Goal: Task Accomplishment & Management: Complete application form

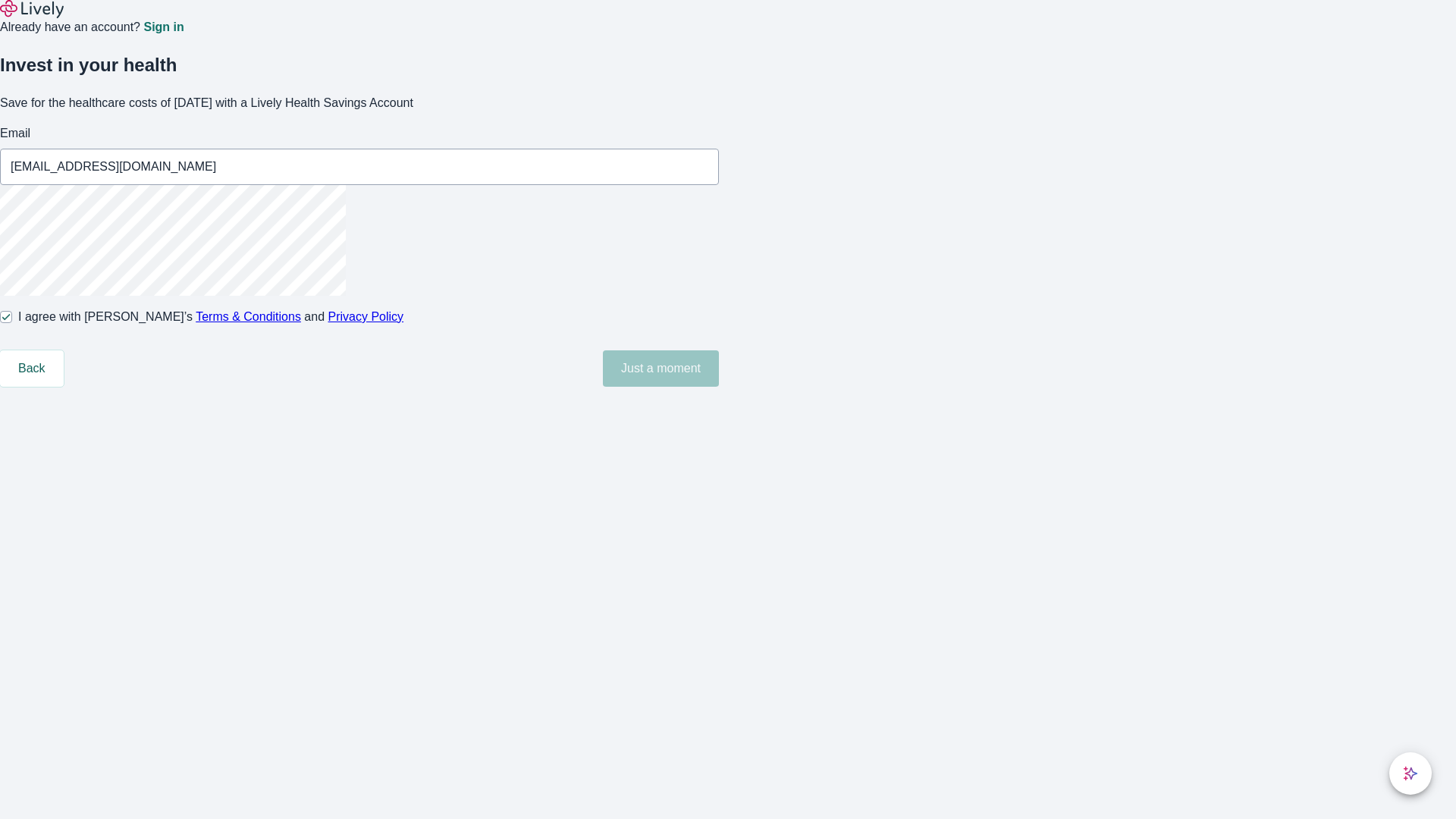
type input "[EMAIL_ADDRESS][DOMAIN_NAME]"
click at [12, 323] on input "I agree with Lively’s Terms & Conditions and Privacy Policy" at bounding box center [6, 316] width 12 height 12
checkbox input "false"
type input "[EMAIL_ADDRESS][DOMAIN_NAME]"
click at [12, 323] on input "I agree with Lively’s Terms & Conditions and Privacy Policy" at bounding box center [6, 316] width 12 height 12
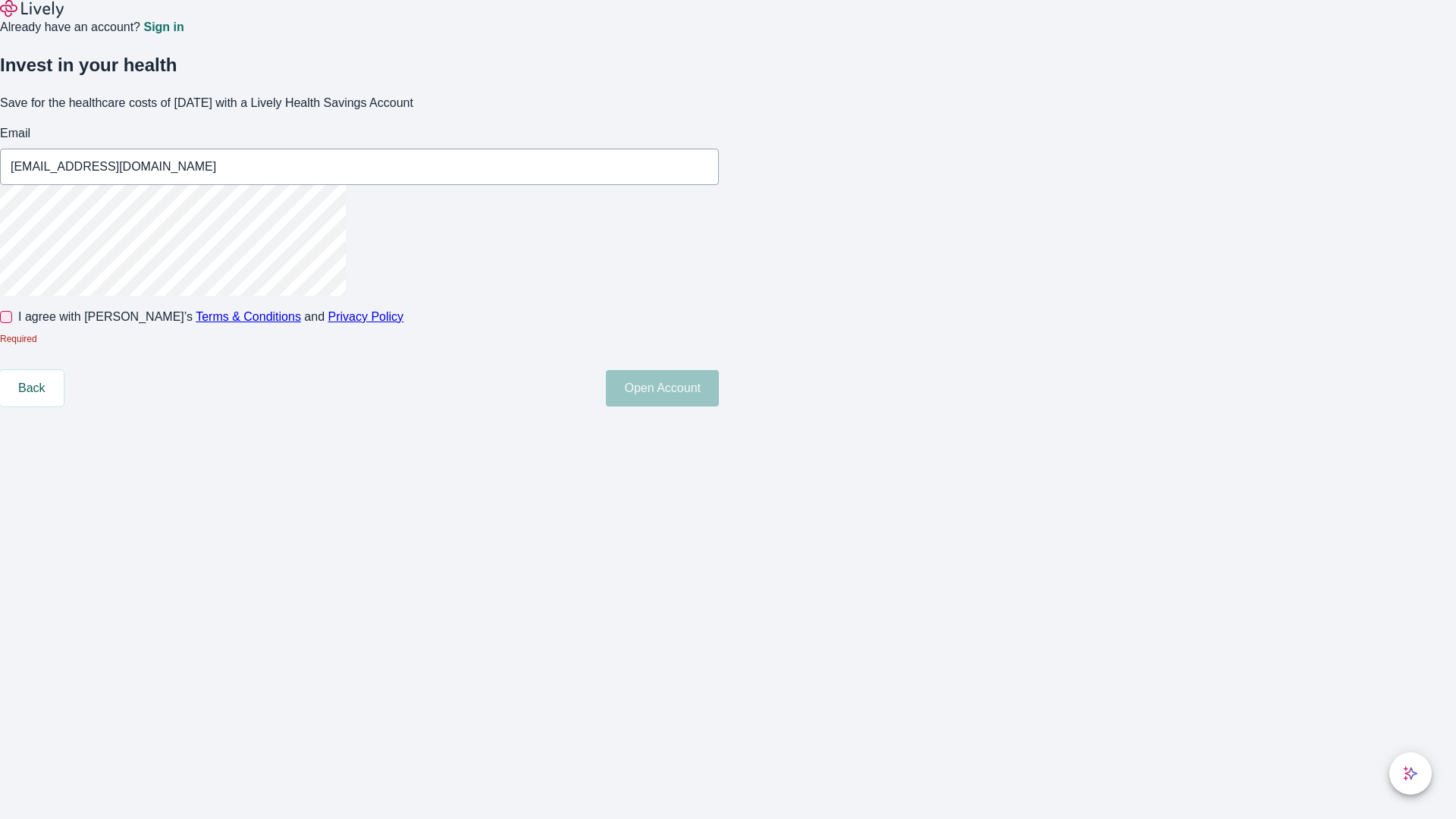
checkbox input "true"
click at [719, 387] on button "Open Account" at bounding box center [662, 368] width 113 height 36
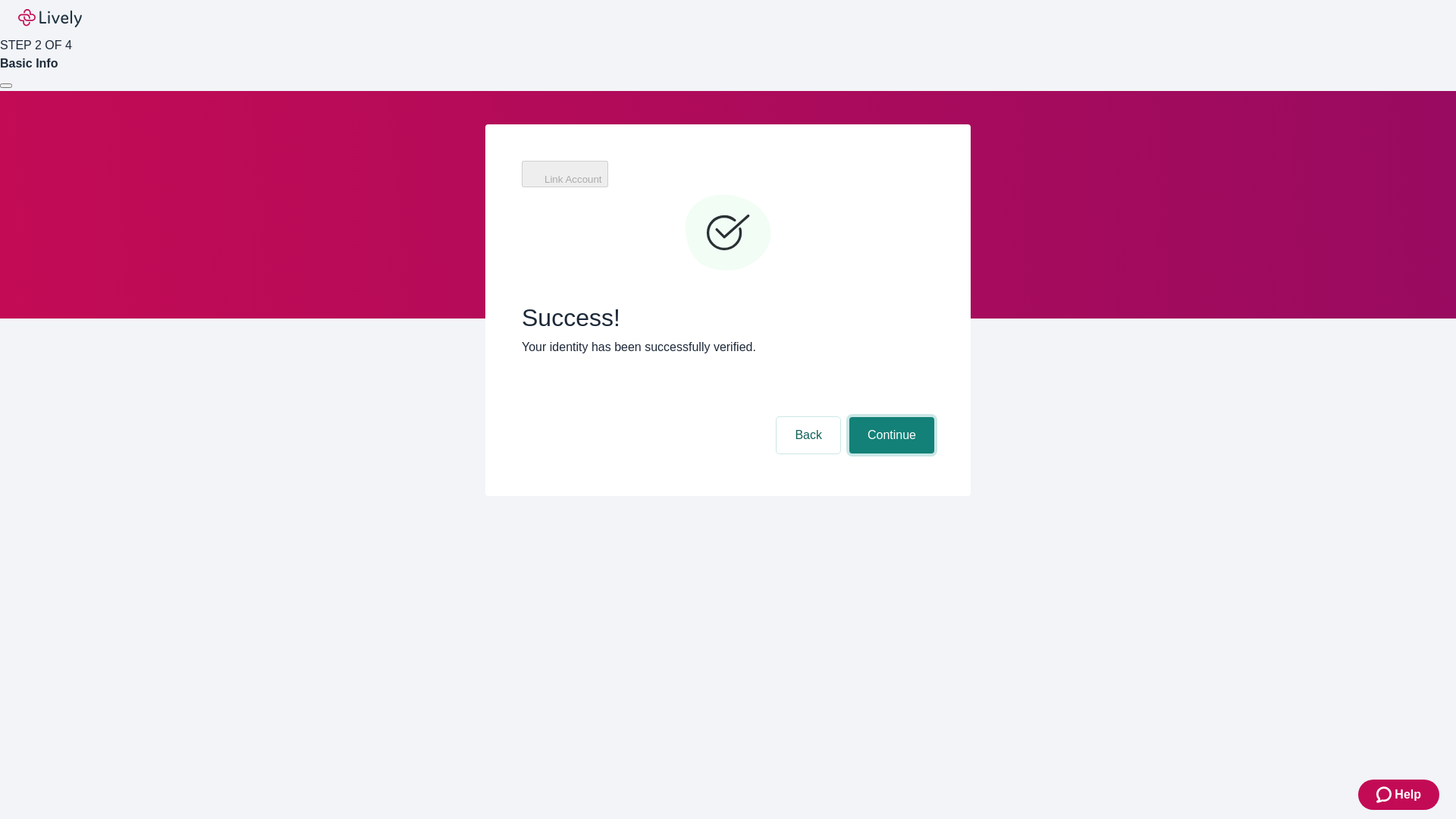
click at [889, 417] on button "Continue" at bounding box center [892, 435] width 85 height 36
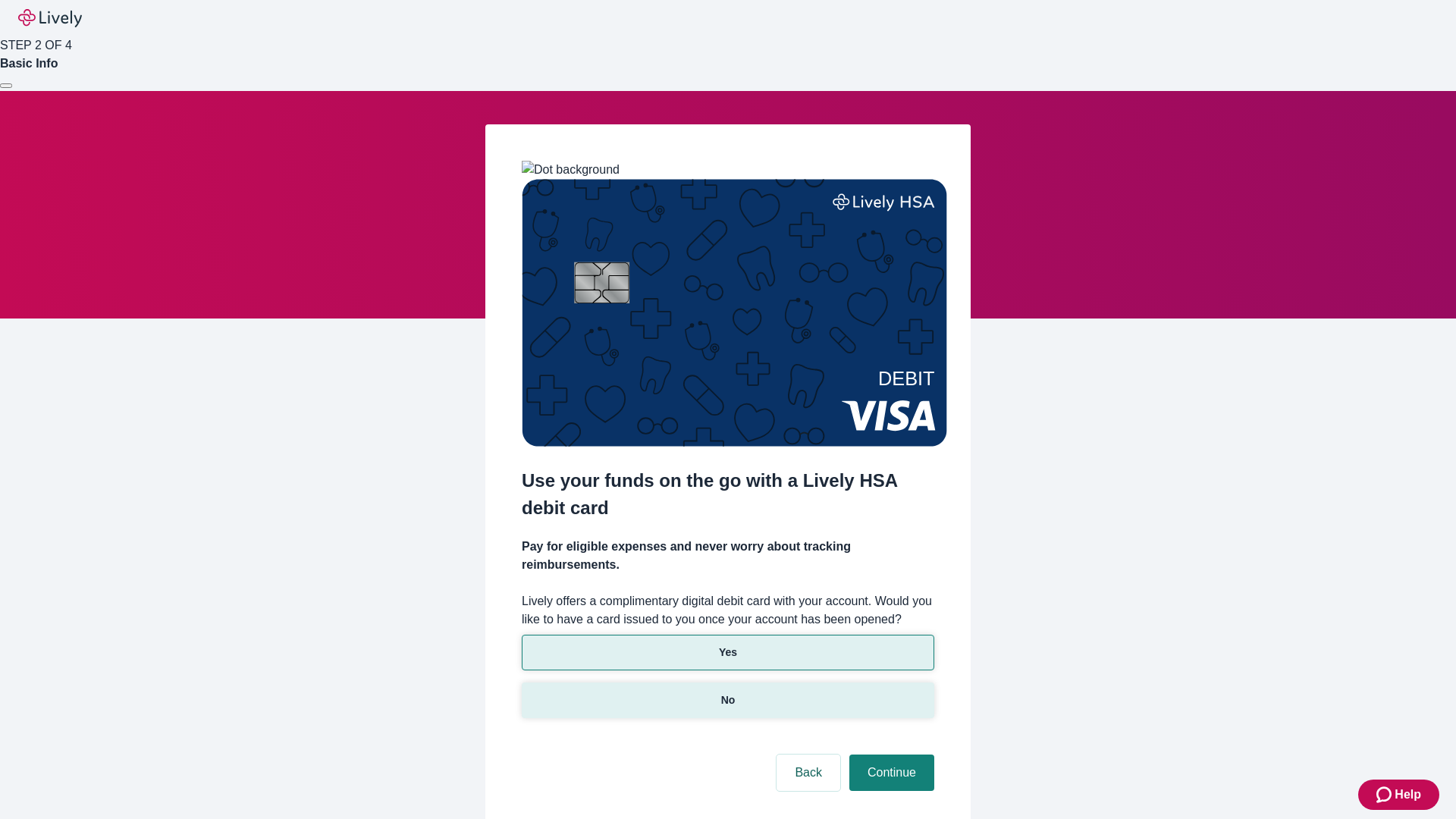
click at [728, 692] on p "No" at bounding box center [728, 700] width 14 height 16
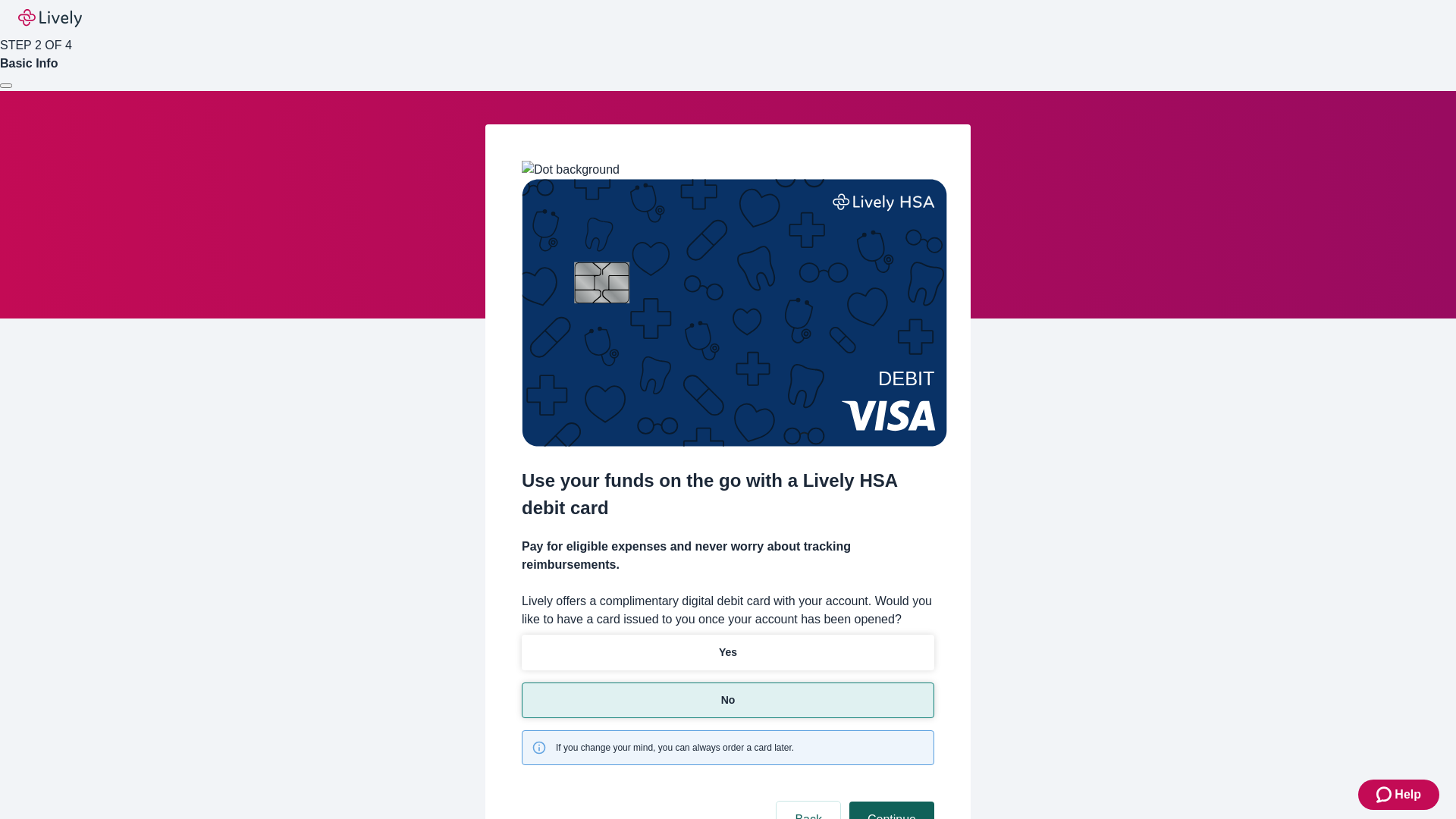
click at [889, 802] on button "Continue" at bounding box center [892, 820] width 85 height 36
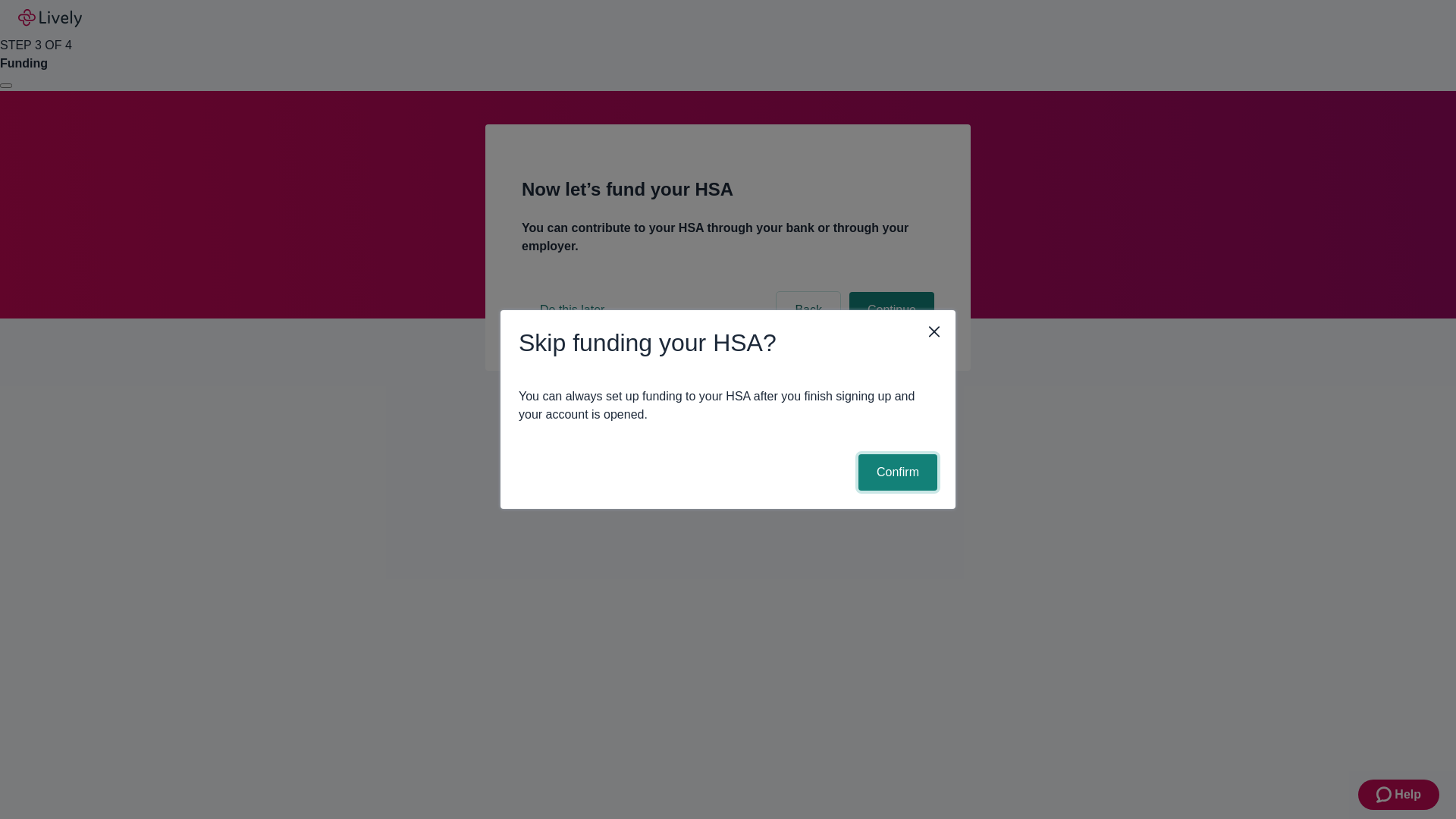
click at [896, 472] on button "Confirm" at bounding box center [898, 472] width 79 height 36
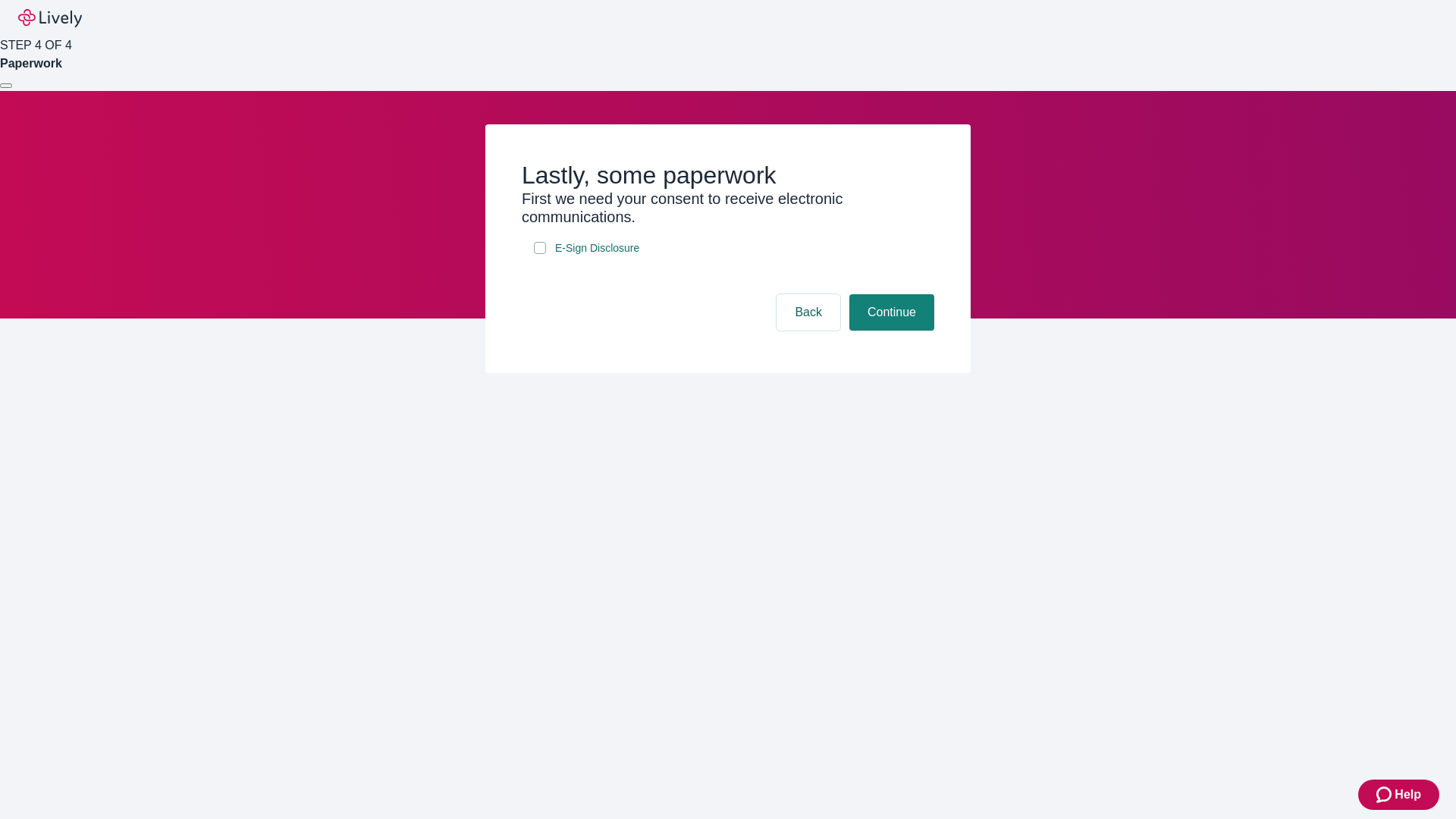
click at [540, 254] on input "E-Sign Disclosure" at bounding box center [539, 248] width 12 height 12
checkbox input "true"
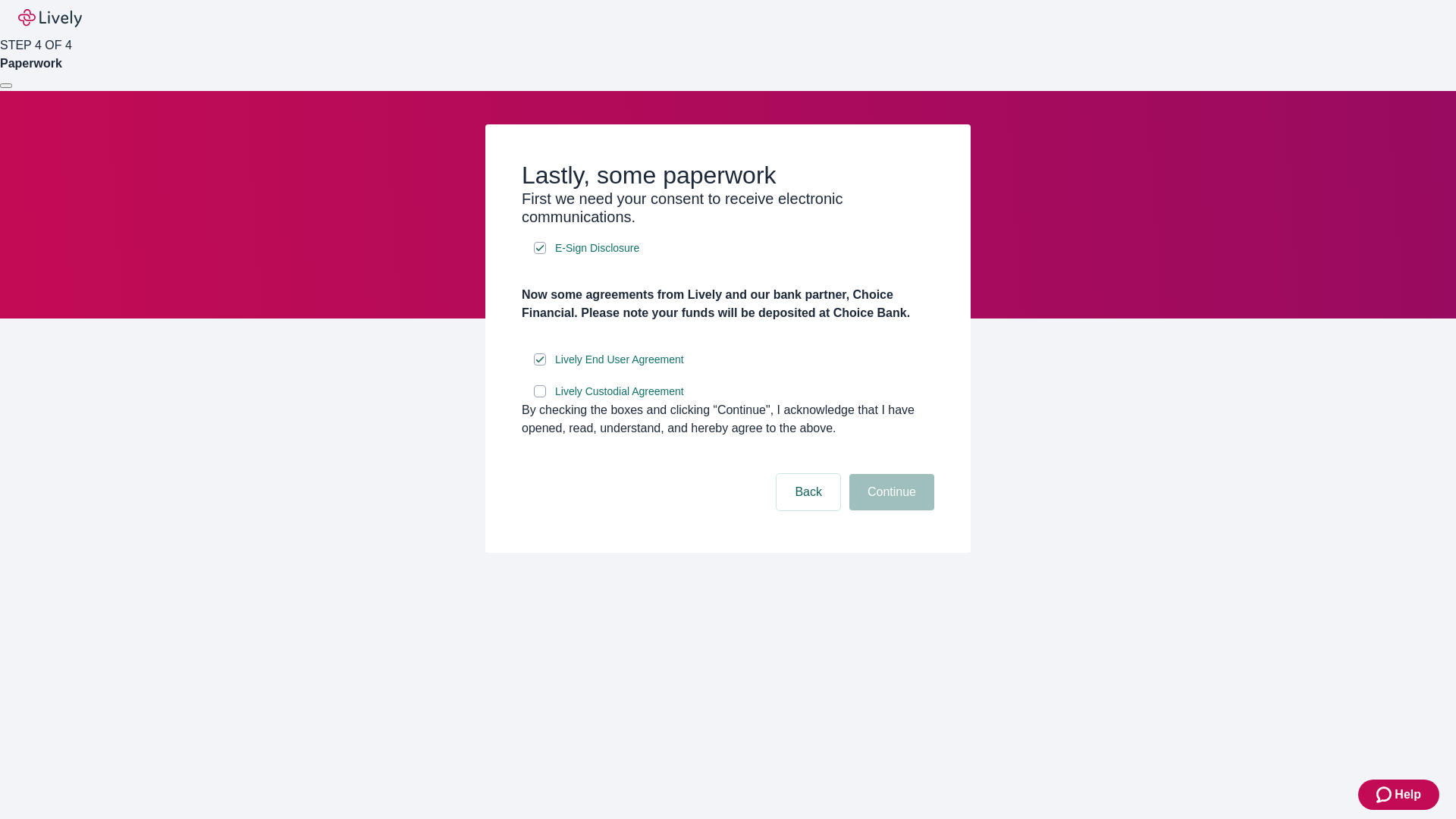
click at [540, 397] on input "Lively Custodial Agreement" at bounding box center [539, 391] width 12 height 12
checkbox input "true"
click at [889, 510] on button "Continue" at bounding box center [892, 492] width 85 height 36
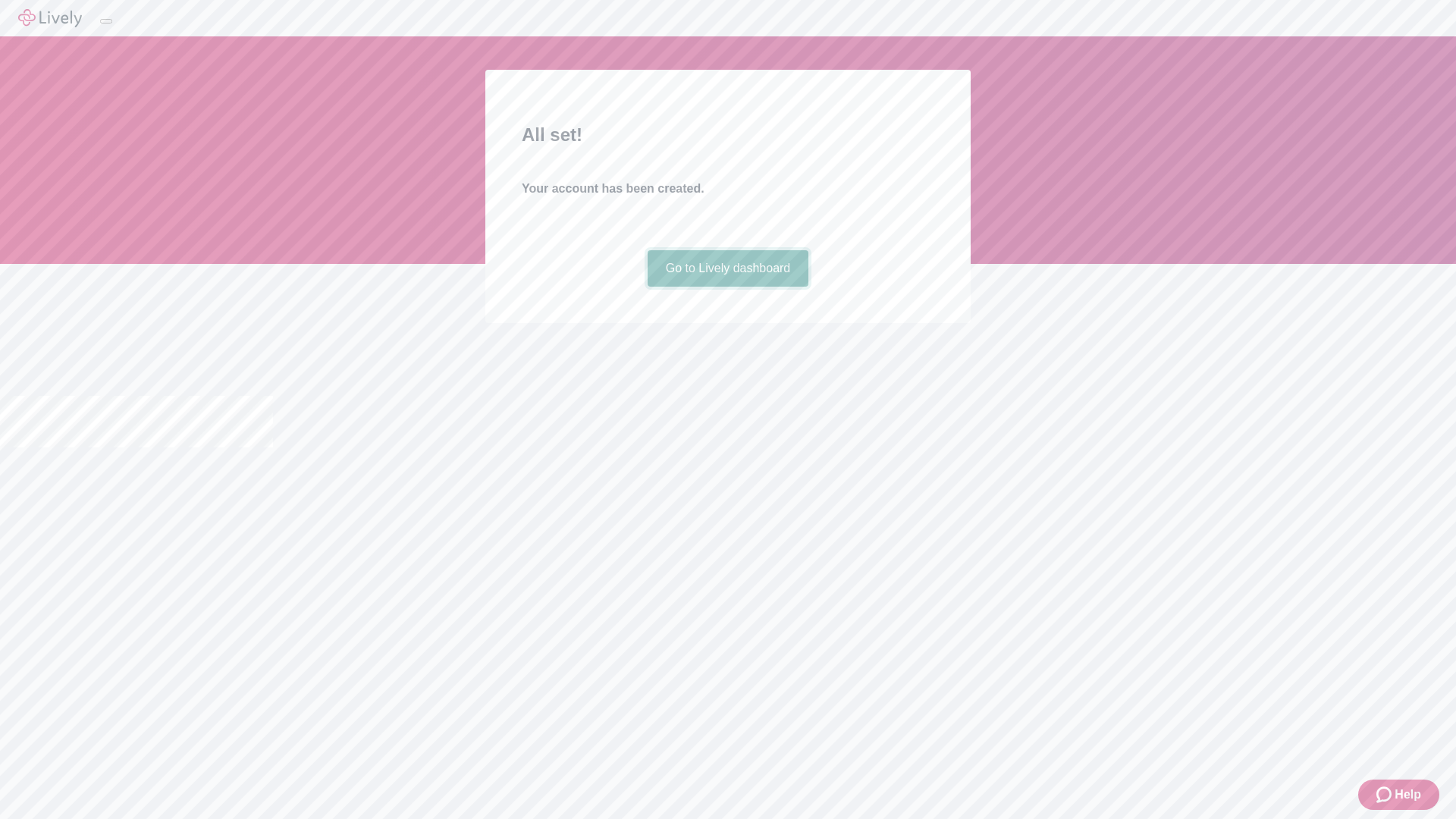
click at [728, 287] on link "Go to Lively dashboard" at bounding box center [728, 268] width 162 height 36
